Goal: Register for event/course

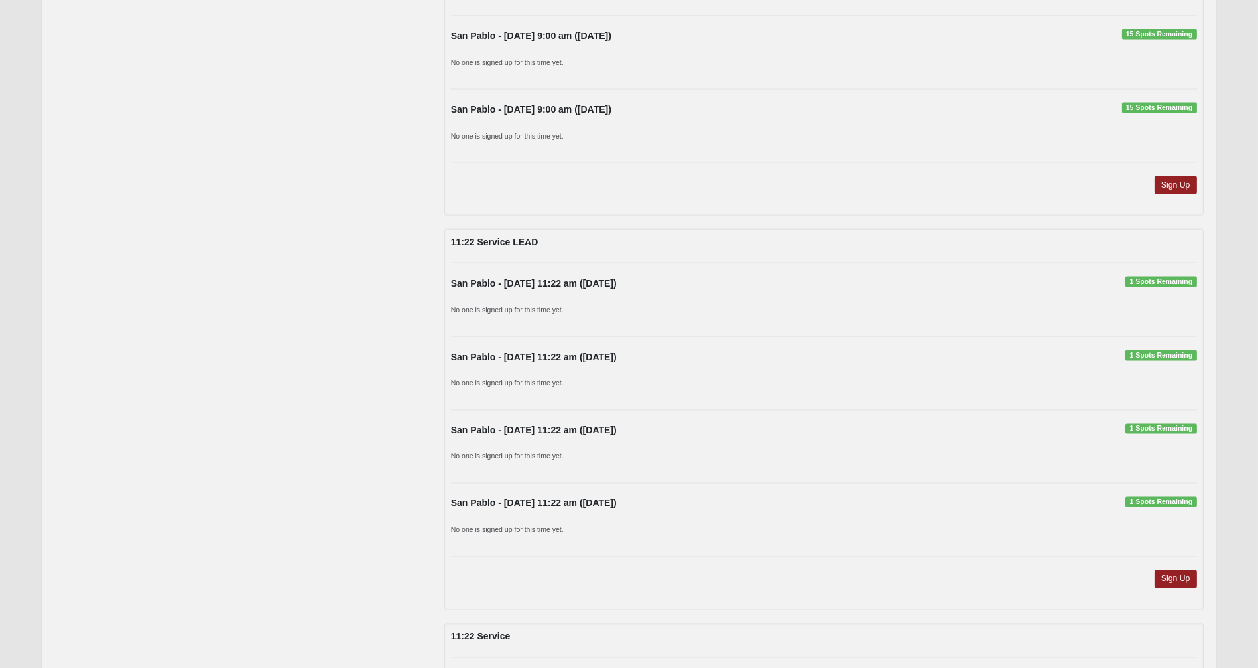
scroll to position [4044, 0]
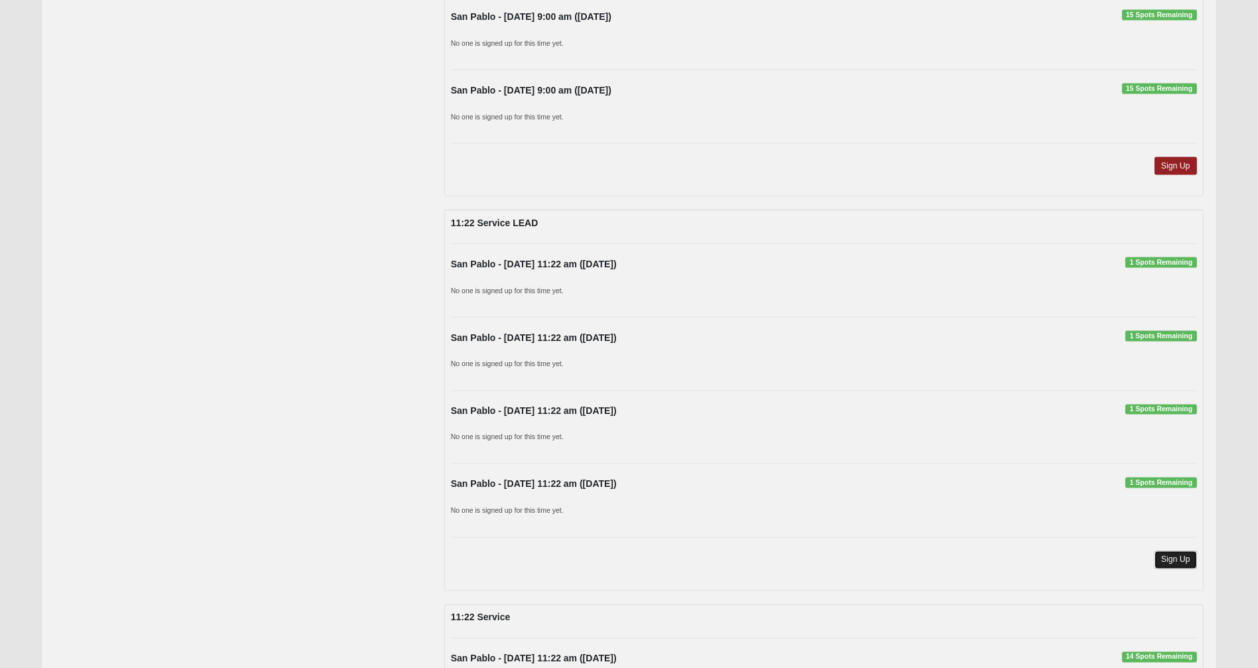
click at [1177, 551] on link "Sign Up" at bounding box center [1175, 560] width 42 height 18
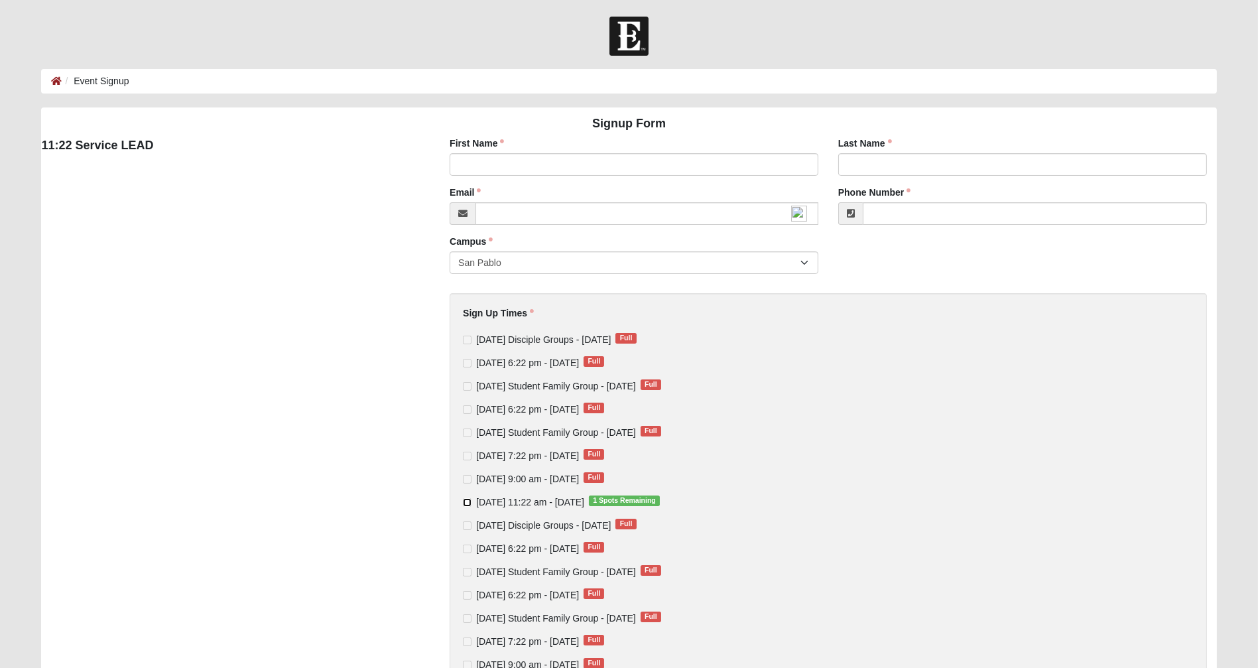
click at [467, 502] on input "[DATE] 11:22 am - [DATE] 1 Spots Remaining" at bounding box center [467, 502] width 9 height 9
checkbox input "true"
click at [492, 167] on input "First Name" at bounding box center [633, 164] width 369 height 23
type input "[PERSON_NAME]"
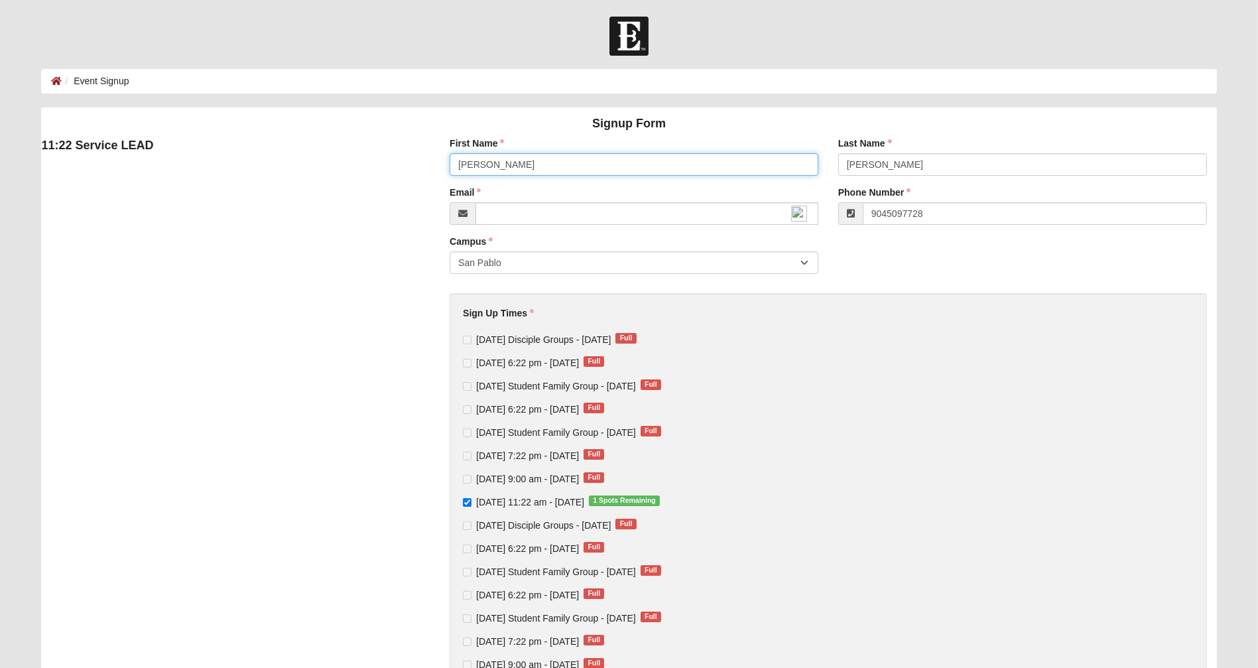
type input "[PHONE_NUMBER]"
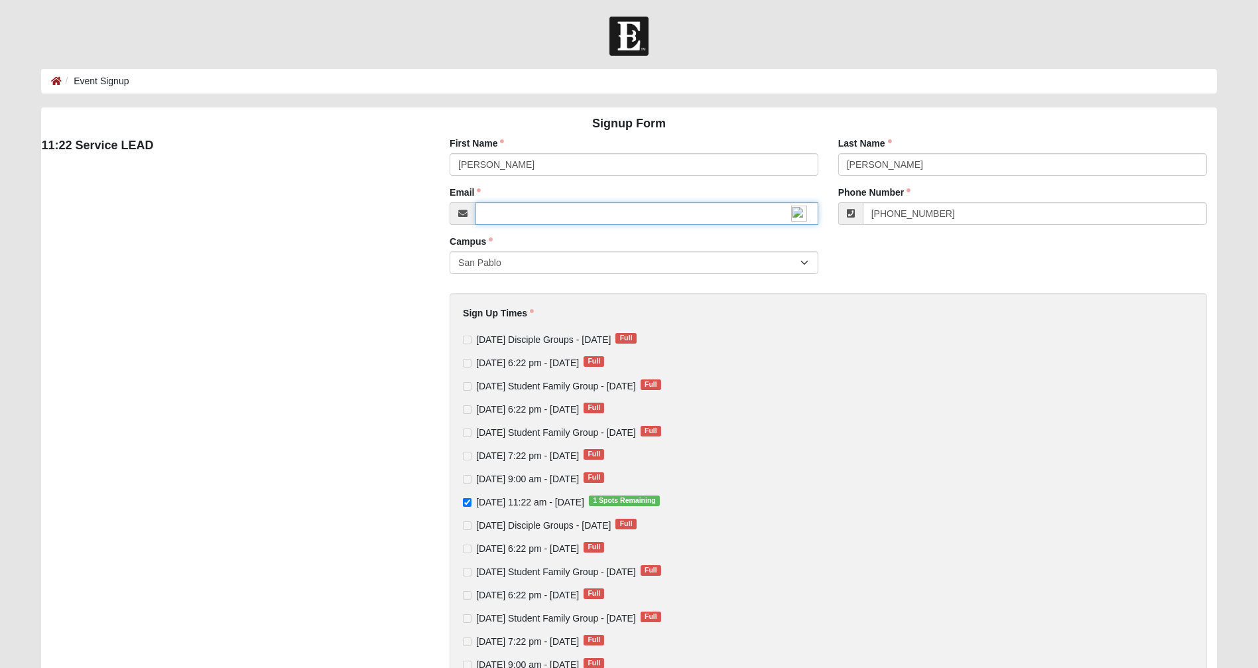
click at [546, 225] on input "Email" at bounding box center [646, 213] width 343 height 23
click at [866, 421] on div "[DATE] Disciple Groups - [DATE] Full [DATE] 6:22 pm - [DATE] Full [DATE] Studen…" at bounding box center [828, 606] width 730 height 547
click at [794, 219] on img at bounding box center [799, 214] width 16 height 16
click at [628, 212] on input "Email" at bounding box center [646, 213] width 343 height 23
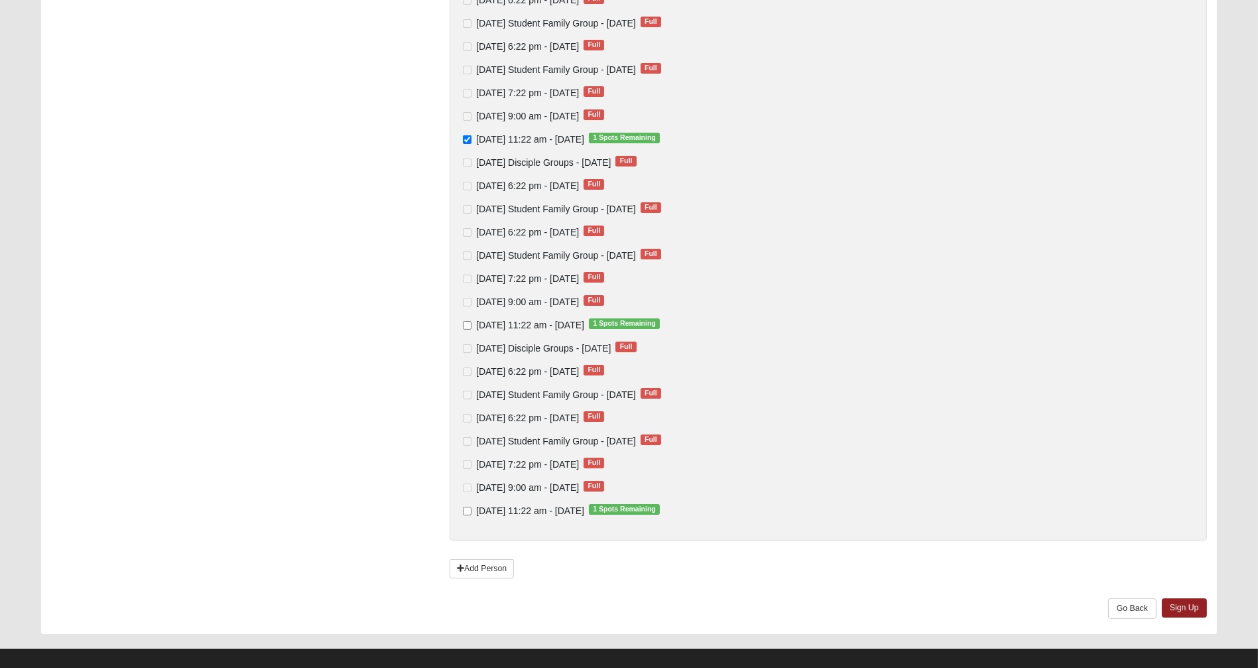
scroll to position [375, 0]
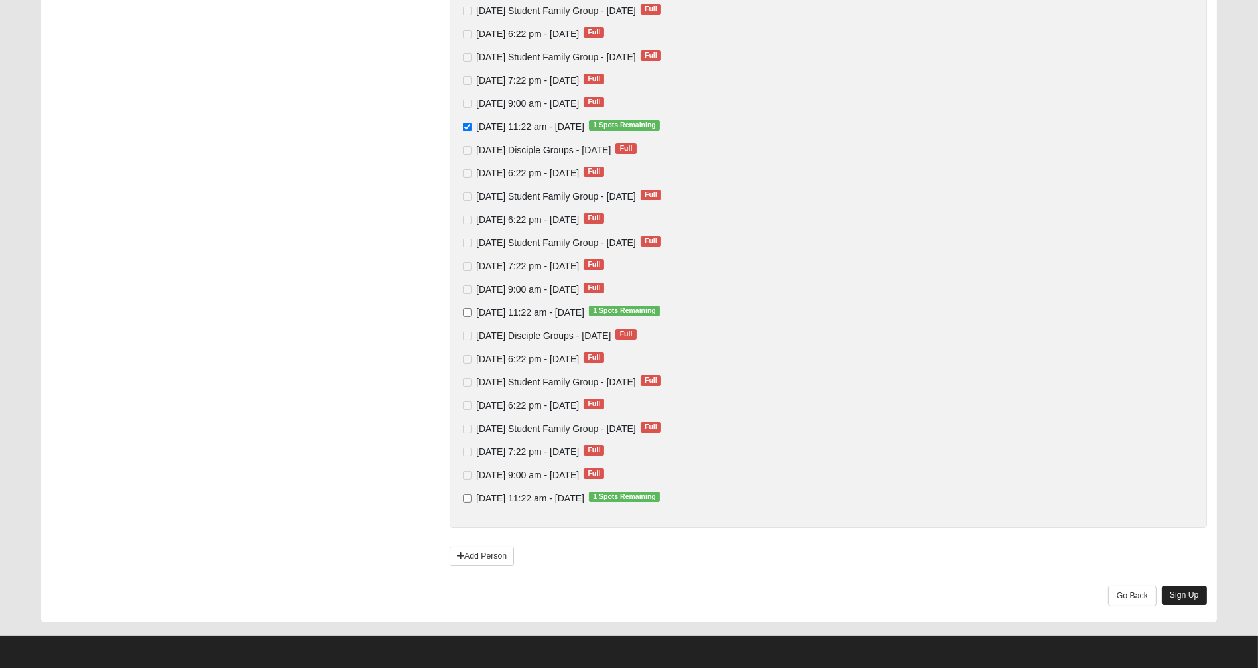
type input "[EMAIL_ADDRESS][DOMAIN_NAME]"
click at [1197, 593] on link "Sign Up" at bounding box center [1184, 594] width 45 height 19
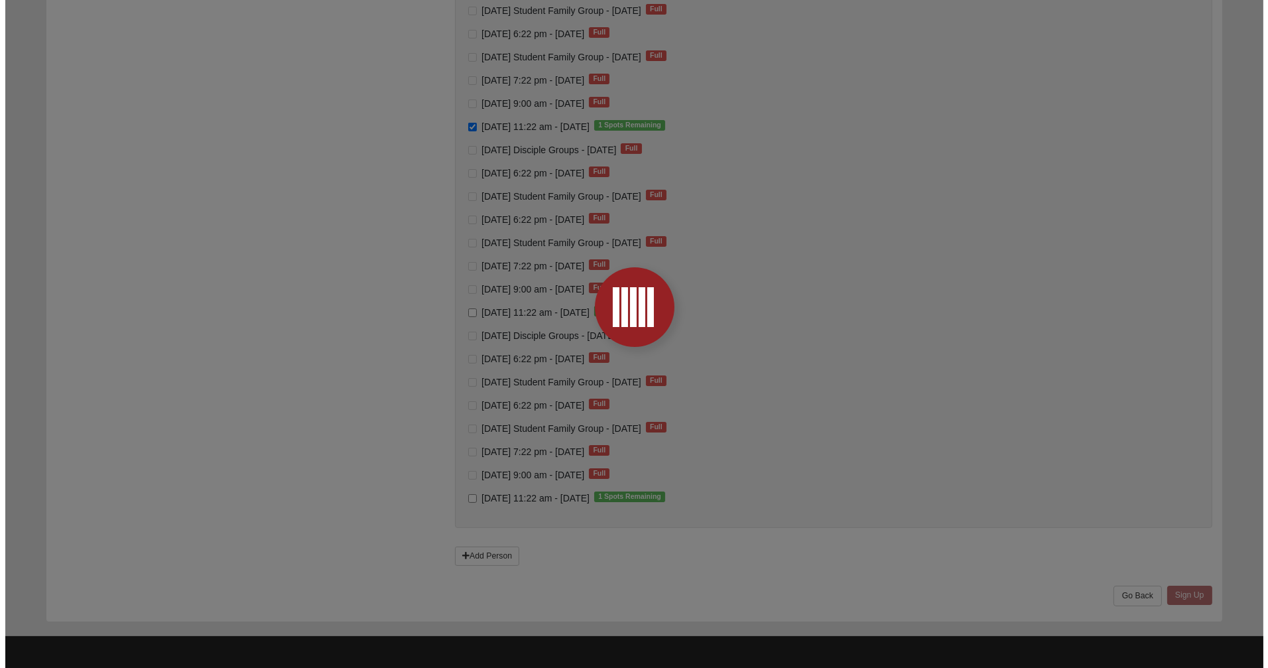
scroll to position [0, 0]
